Goal: Obtain resource: Download file/media

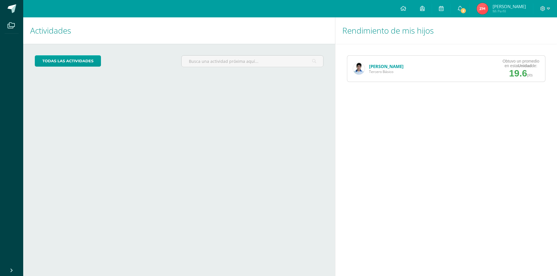
click at [360, 67] on img at bounding box center [359, 69] width 12 height 12
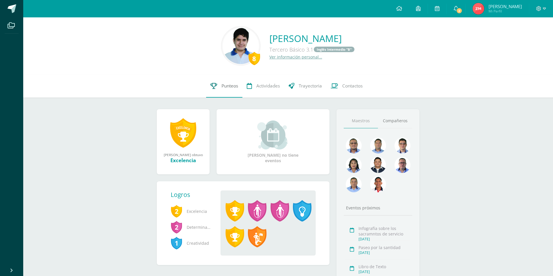
click at [229, 86] on span "Punteos" at bounding box center [229, 86] width 17 height 6
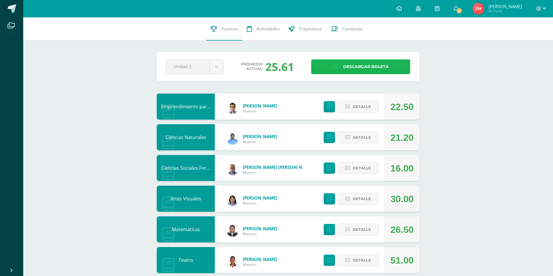
click at [389, 66] on link "Descargar boleta" at bounding box center [360, 66] width 99 height 15
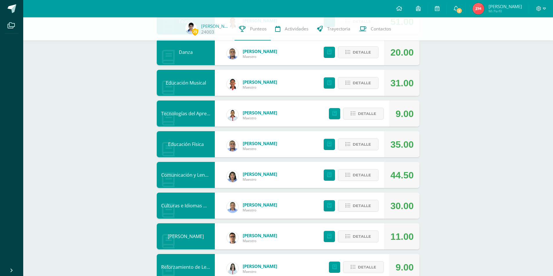
scroll to position [261, 0]
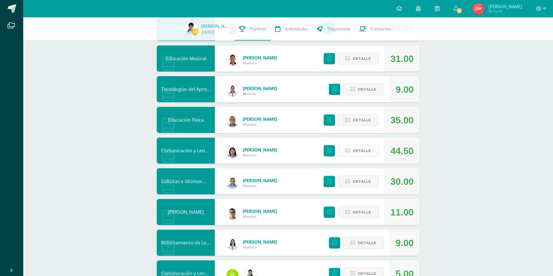
click at [367, 150] on span "Detalle" at bounding box center [361, 151] width 18 height 11
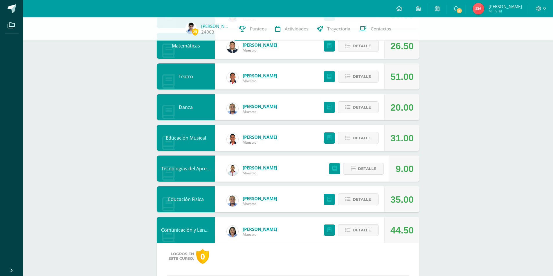
scroll to position [116, 0]
